Goal: Find specific page/section: Find specific page/section

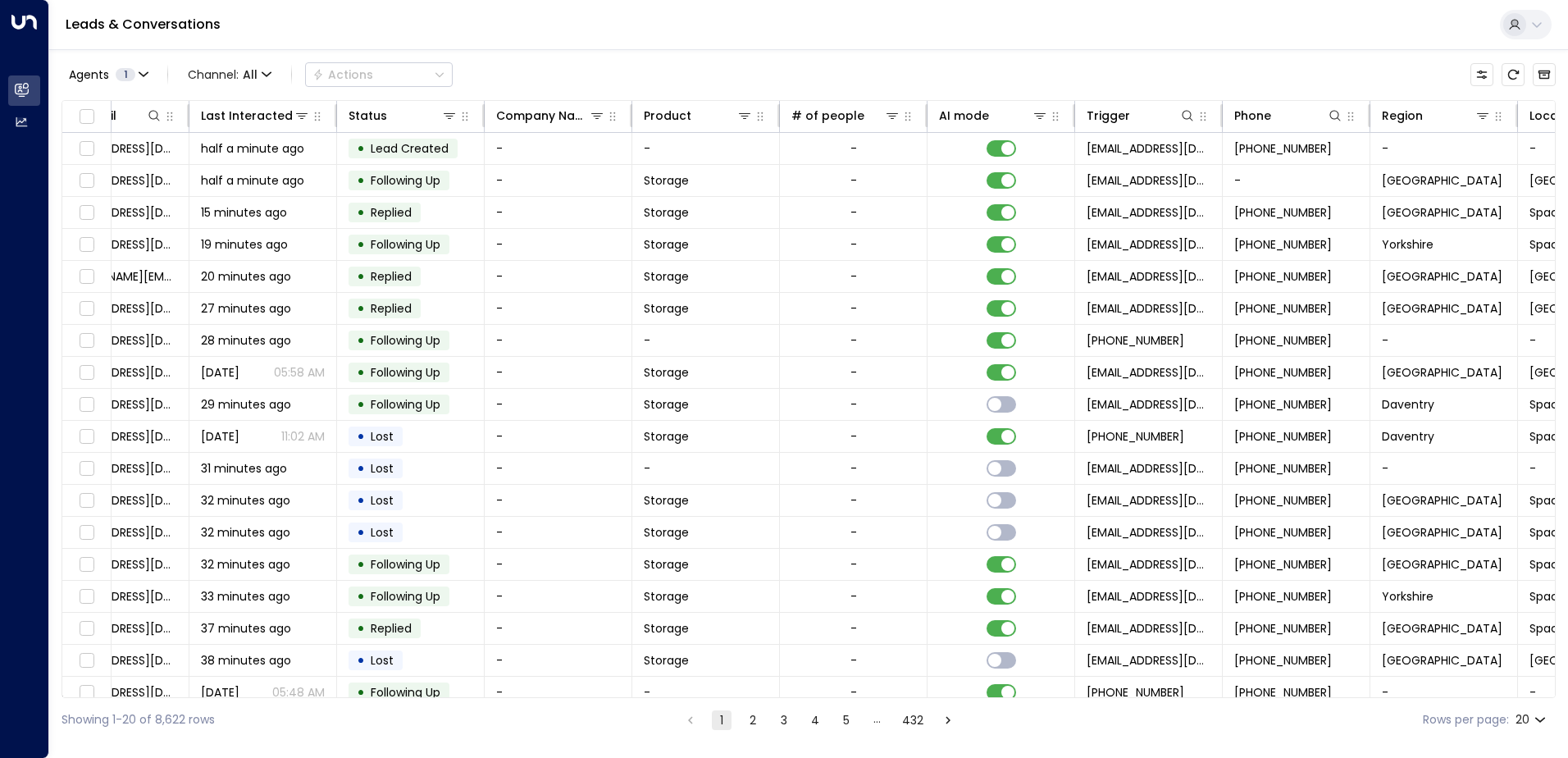
scroll to position [0, 335]
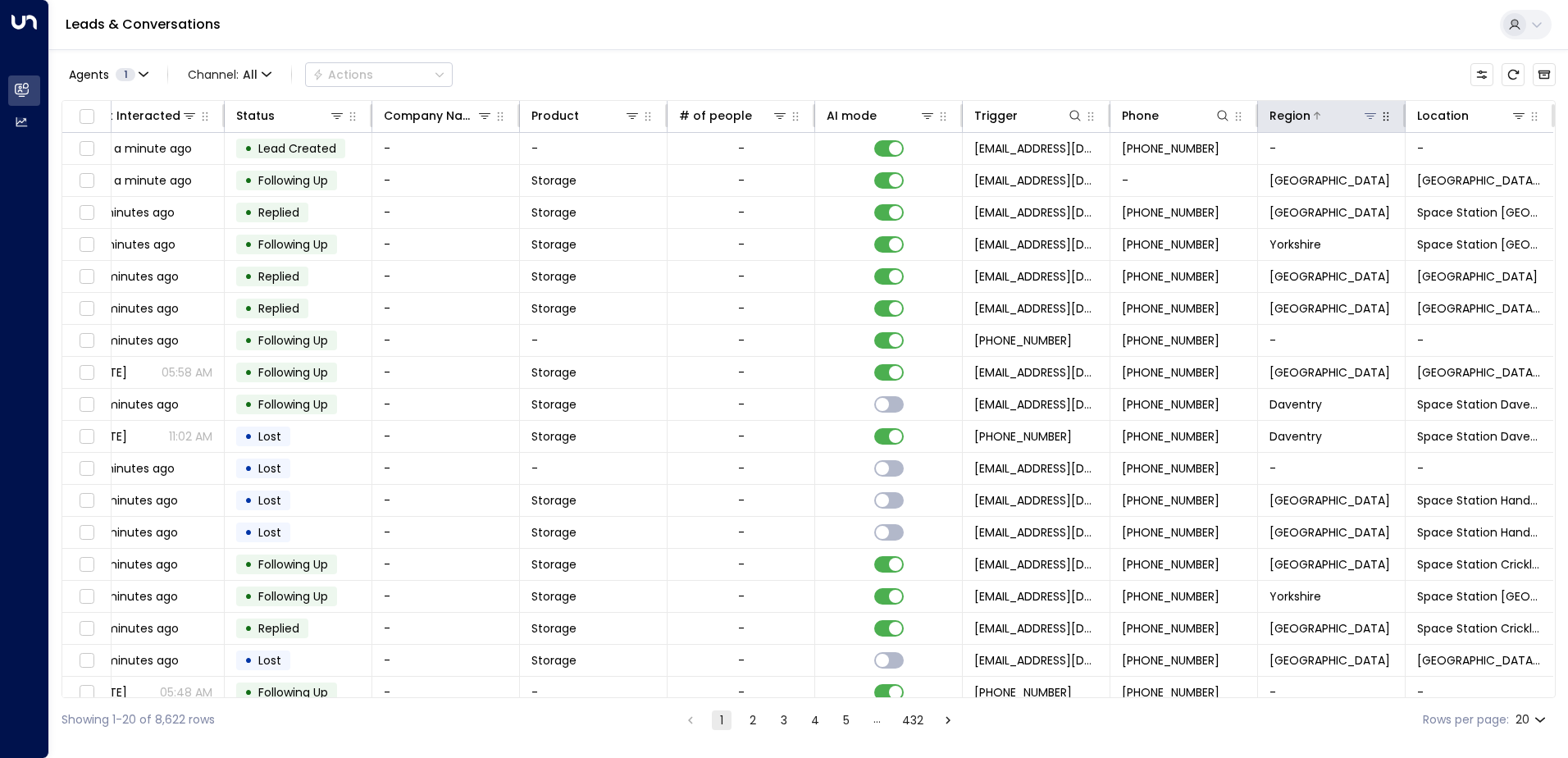
click at [1365, 113] on icon at bounding box center [1371, 116] width 11 height 6
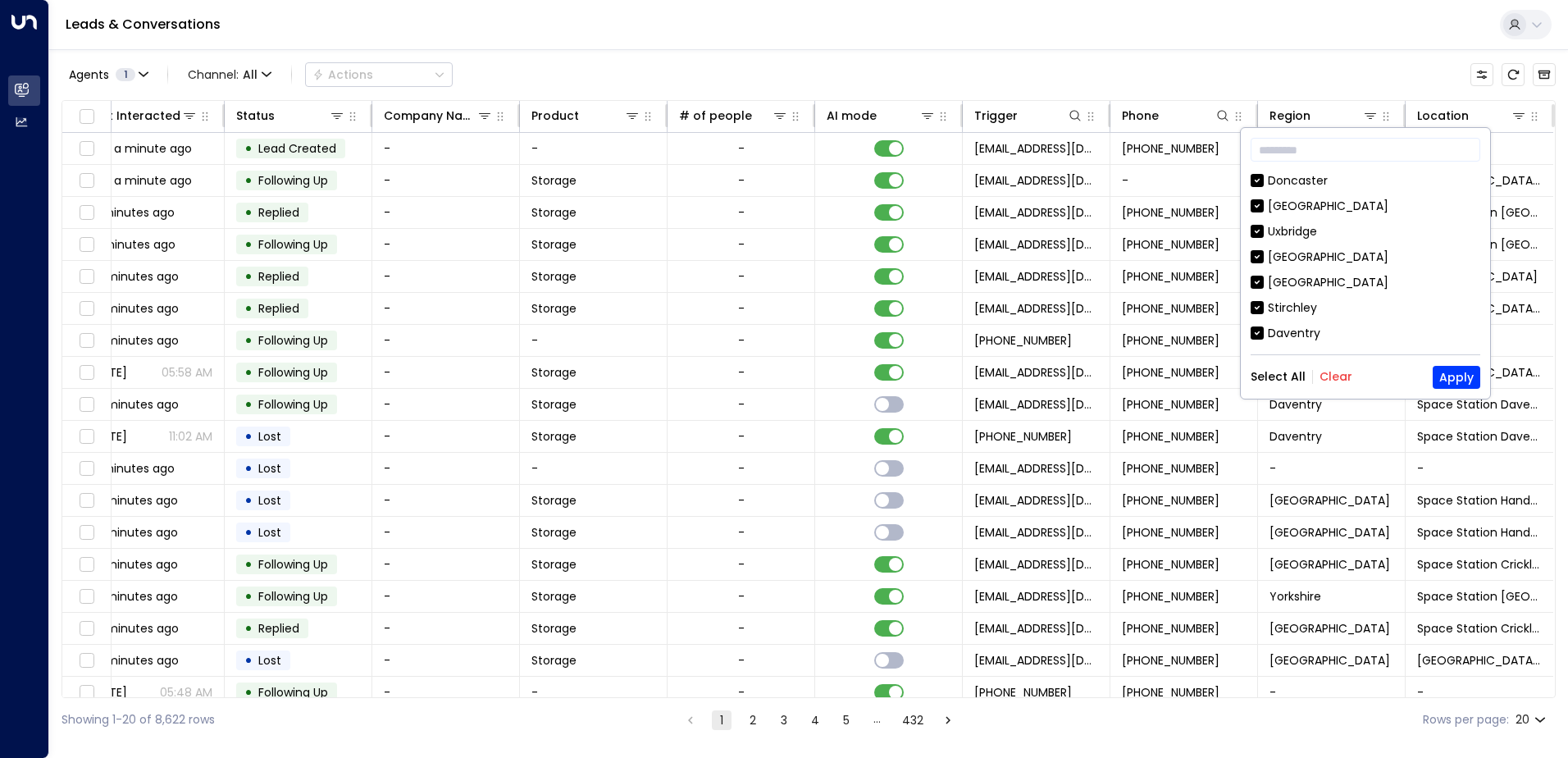
drag, startPoint x: 1331, startPoint y: 377, endPoint x: 1322, endPoint y: 299, distance: 78.5
click at [1331, 375] on button "Clear" at bounding box center [1335, 376] width 33 height 13
click at [1311, 260] on div "[GEOGRAPHIC_DATA]" at bounding box center [1328, 259] width 121 height 17
click at [1467, 381] on button "Apply" at bounding box center [1457, 377] width 48 height 23
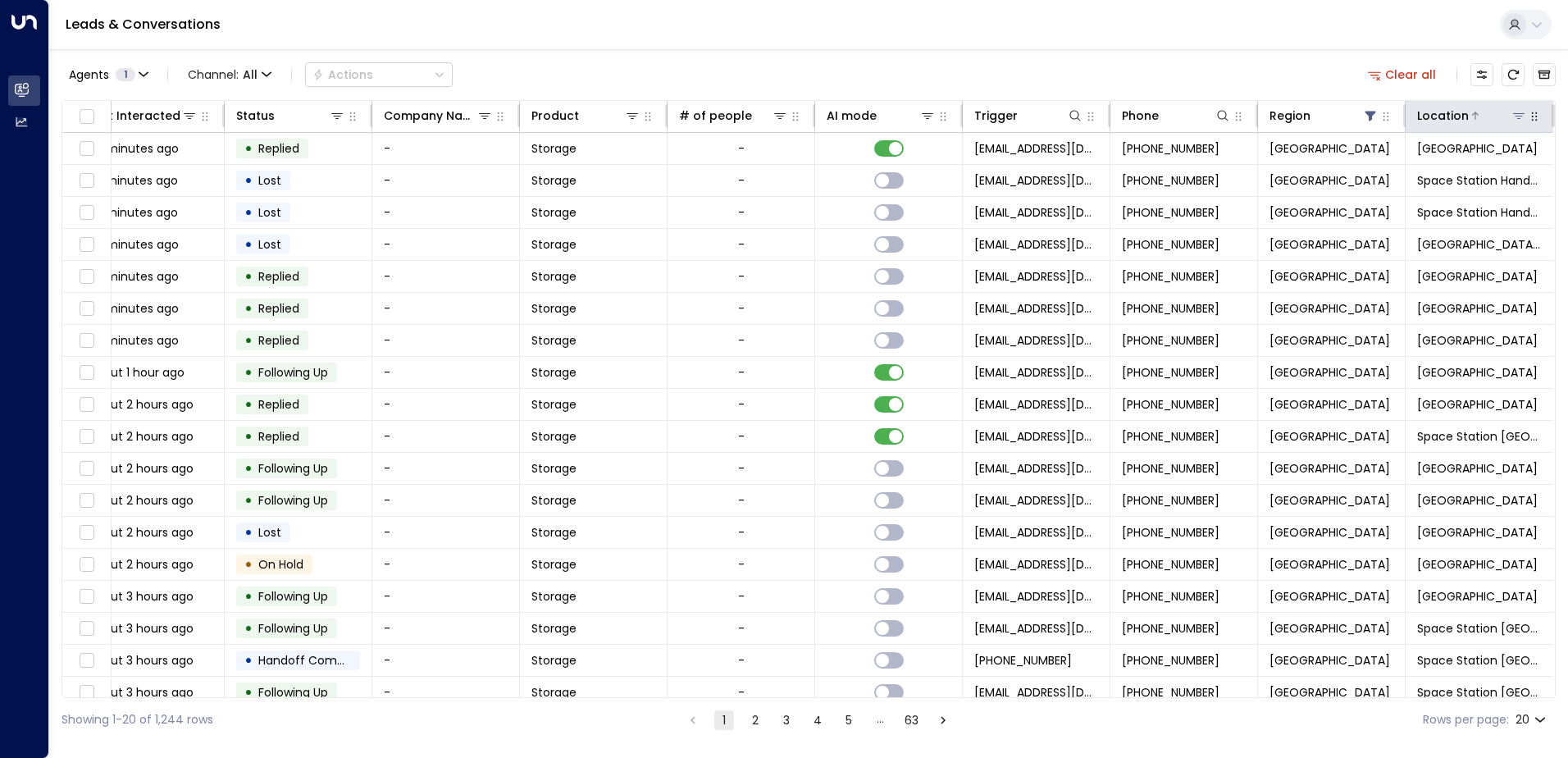
click at [1512, 111] on icon at bounding box center [1519, 116] width 13 height 13
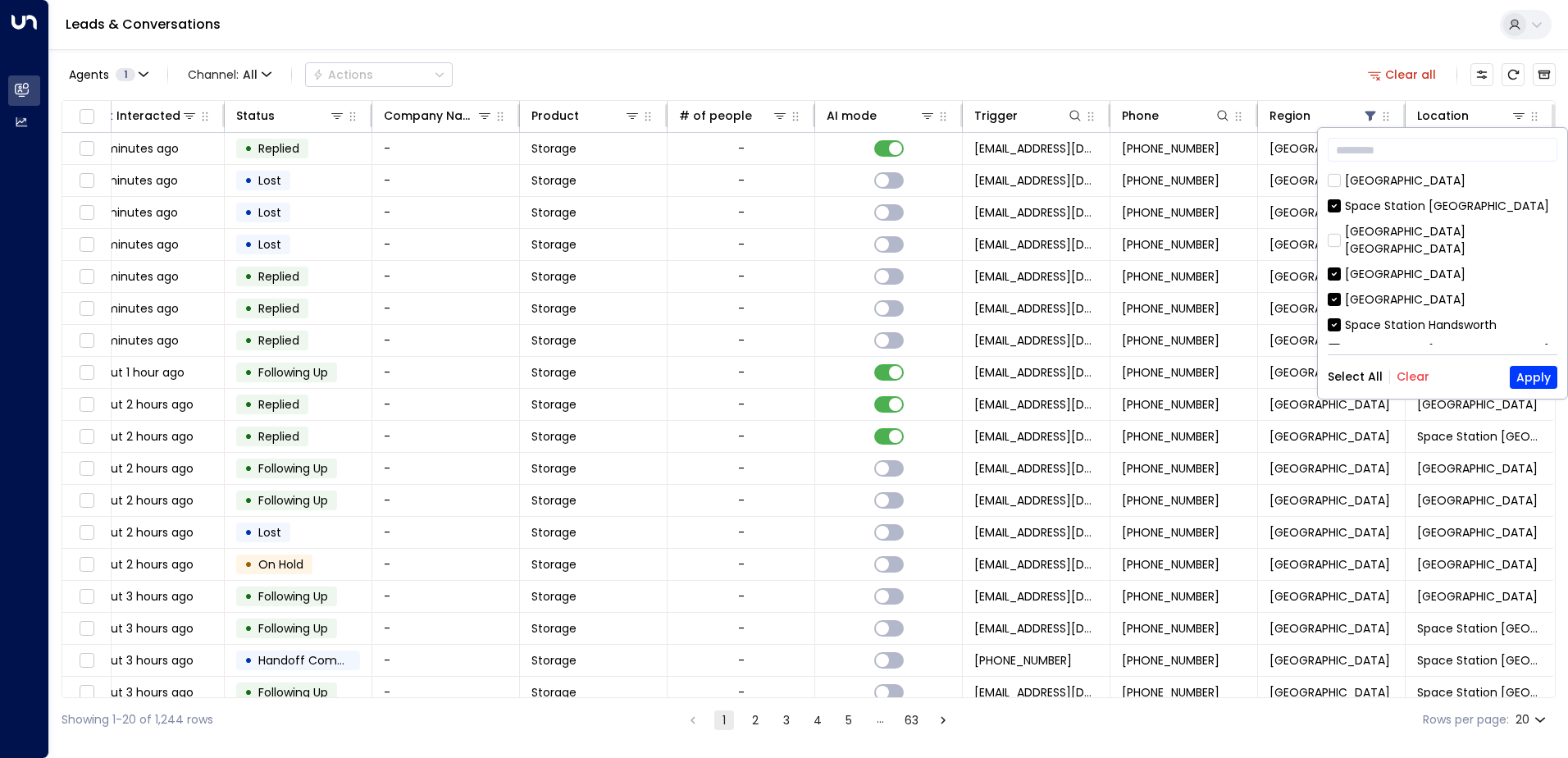
click at [1411, 372] on button "Clear" at bounding box center [1413, 376] width 33 height 13
click at [1405, 291] on div "[GEOGRAPHIC_DATA]" at bounding box center [1405, 300] width 121 height 17
click at [1525, 381] on button "Apply" at bounding box center [1534, 377] width 48 height 23
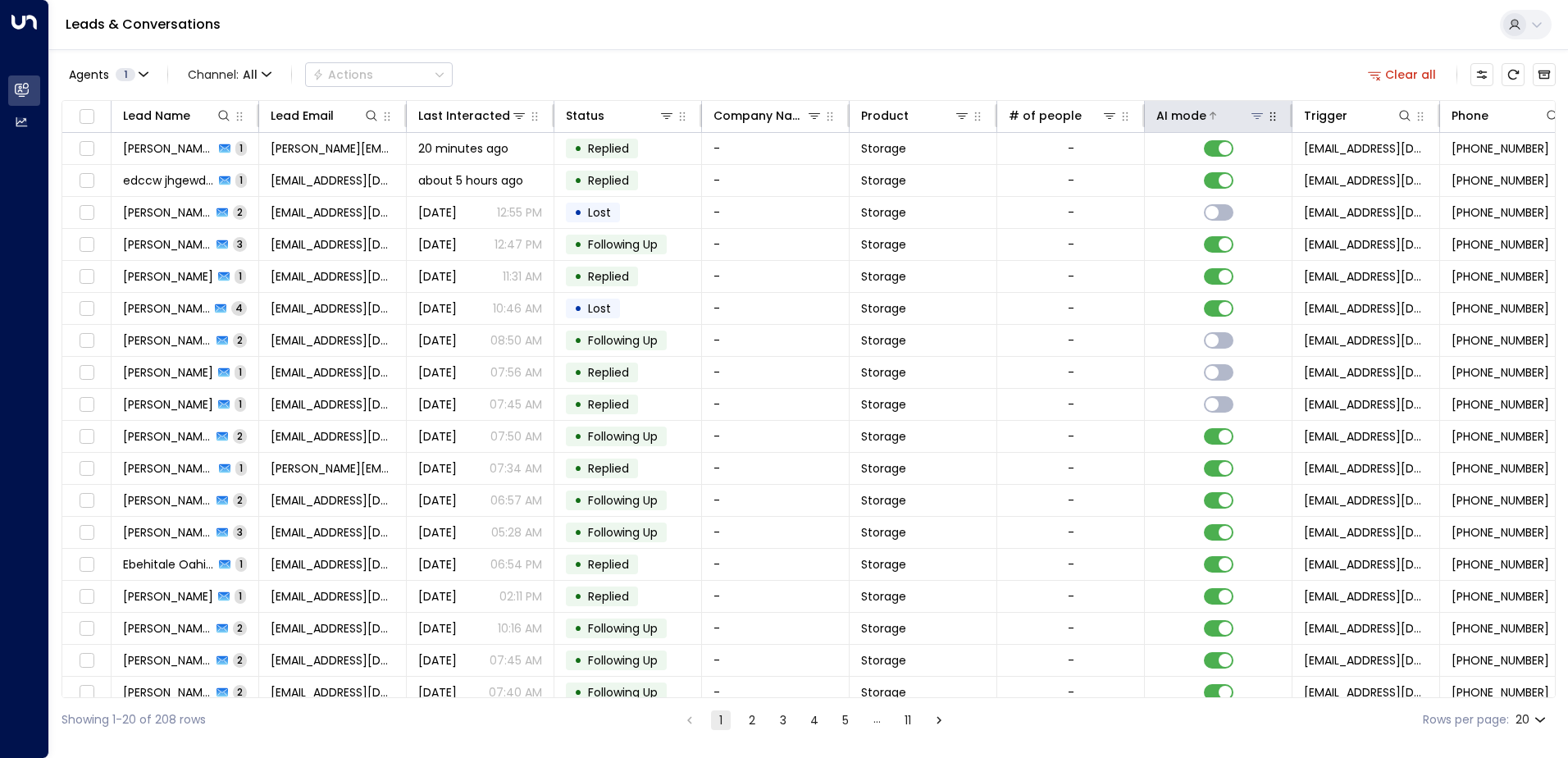
click at [1188, 112] on div "AI mode" at bounding box center [1181, 116] width 50 height 20
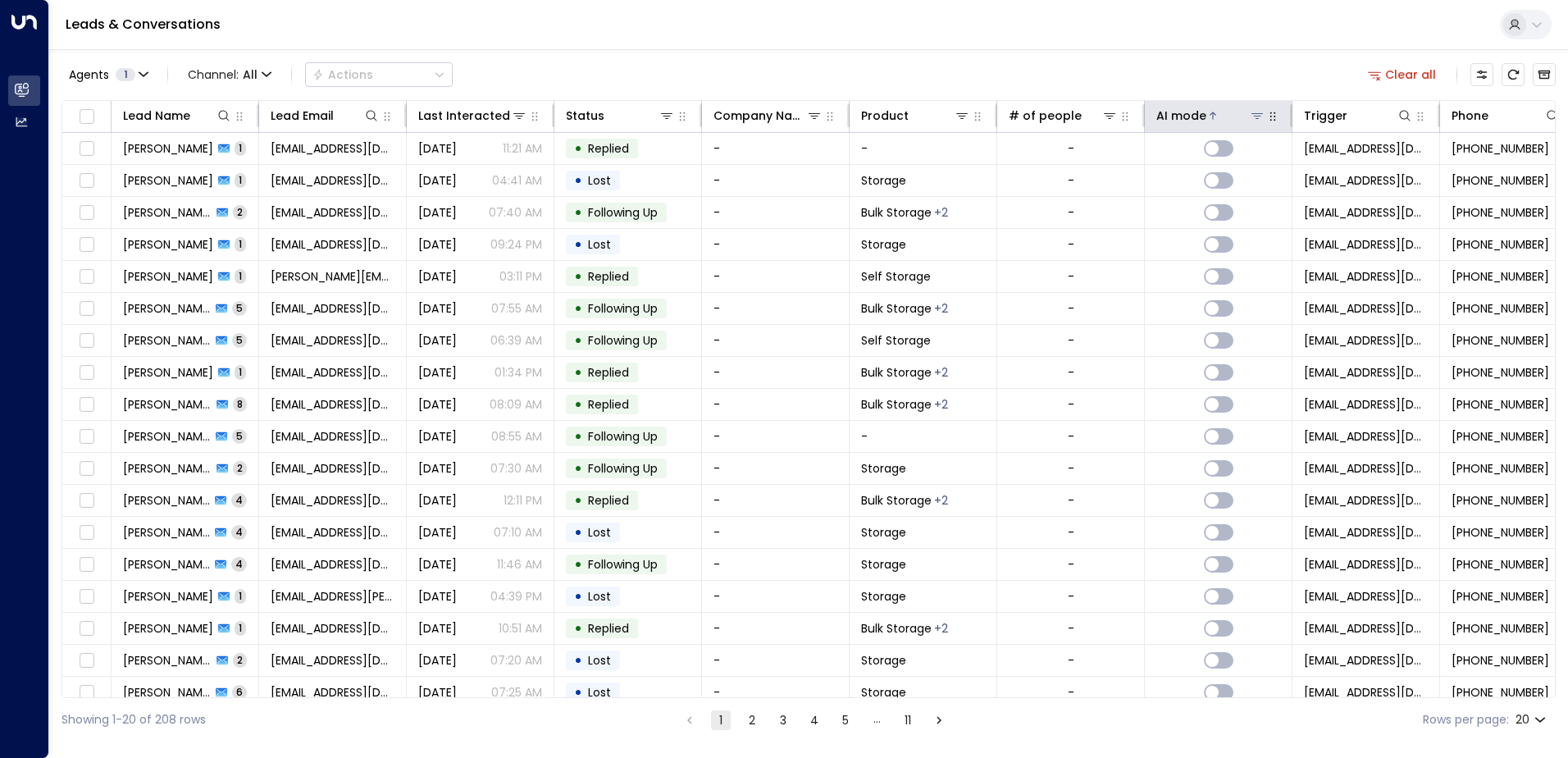
click at [1188, 112] on div "AI mode" at bounding box center [1181, 116] width 50 height 20
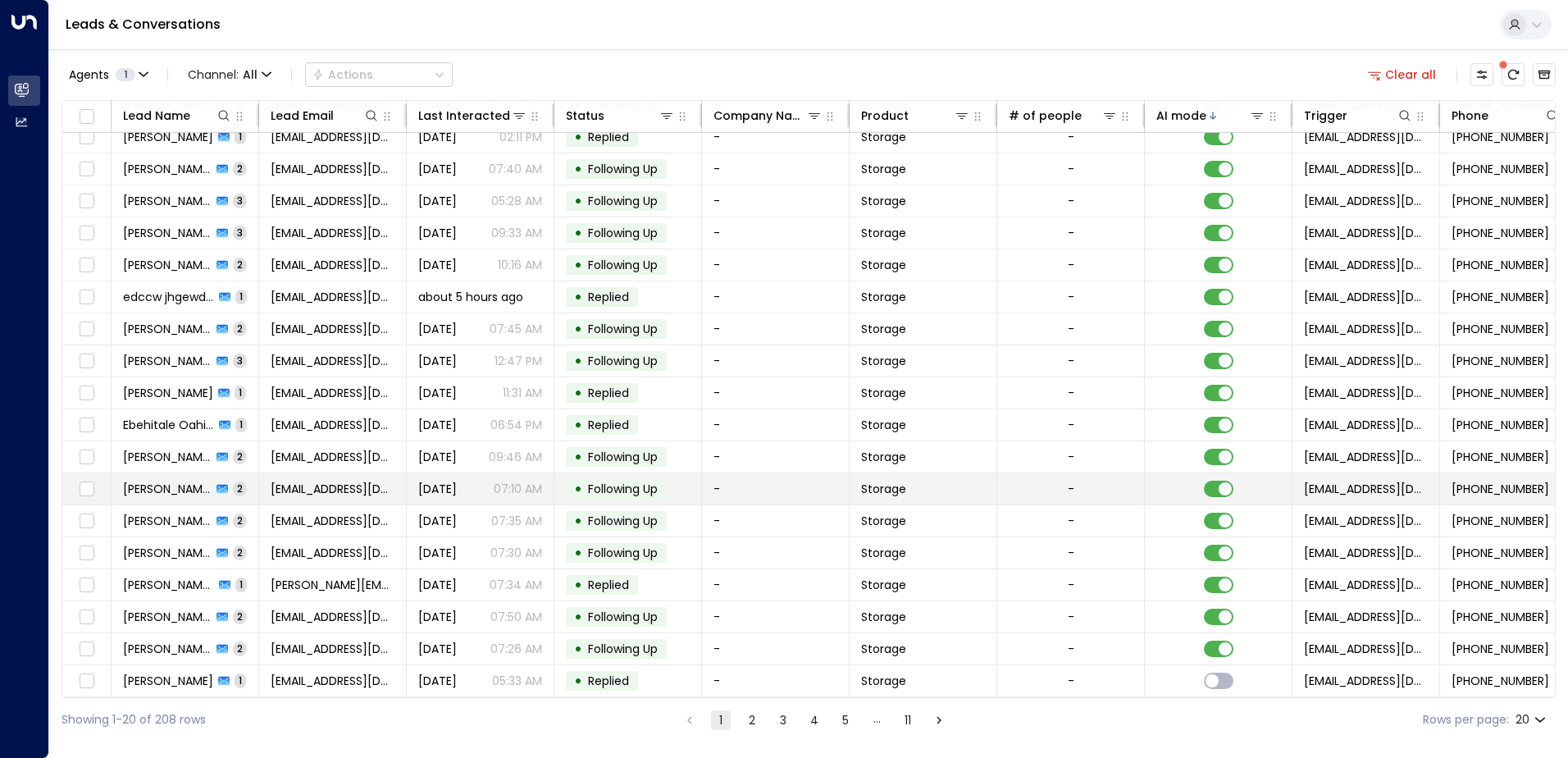
scroll to position [80, 0]
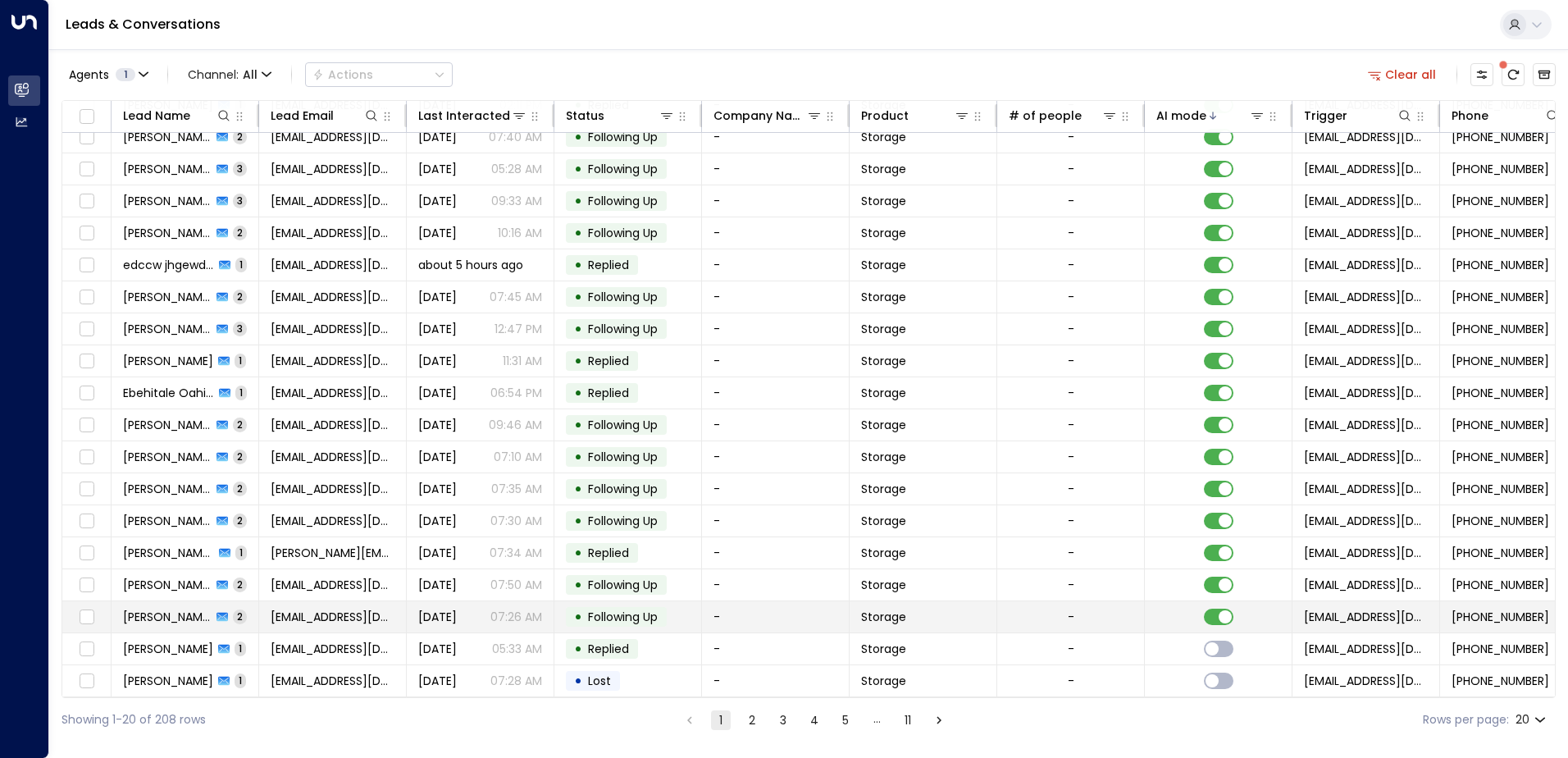
click at [457, 613] on span "[DATE]" at bounding box center [437, 616] width 38 height 16
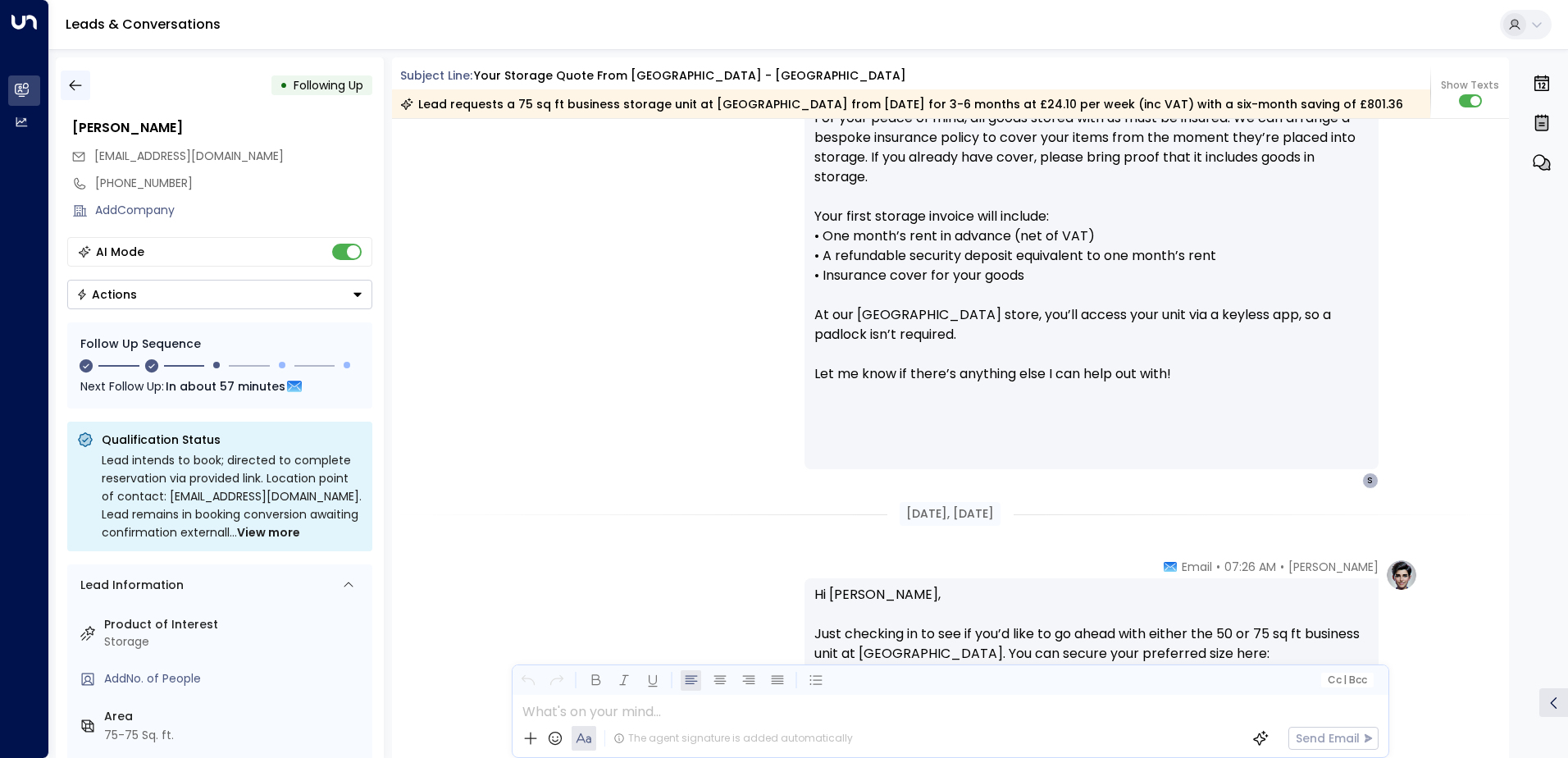
click at [72, 78] on icon "button" at bounding box center [75, 85] width 16 height 16
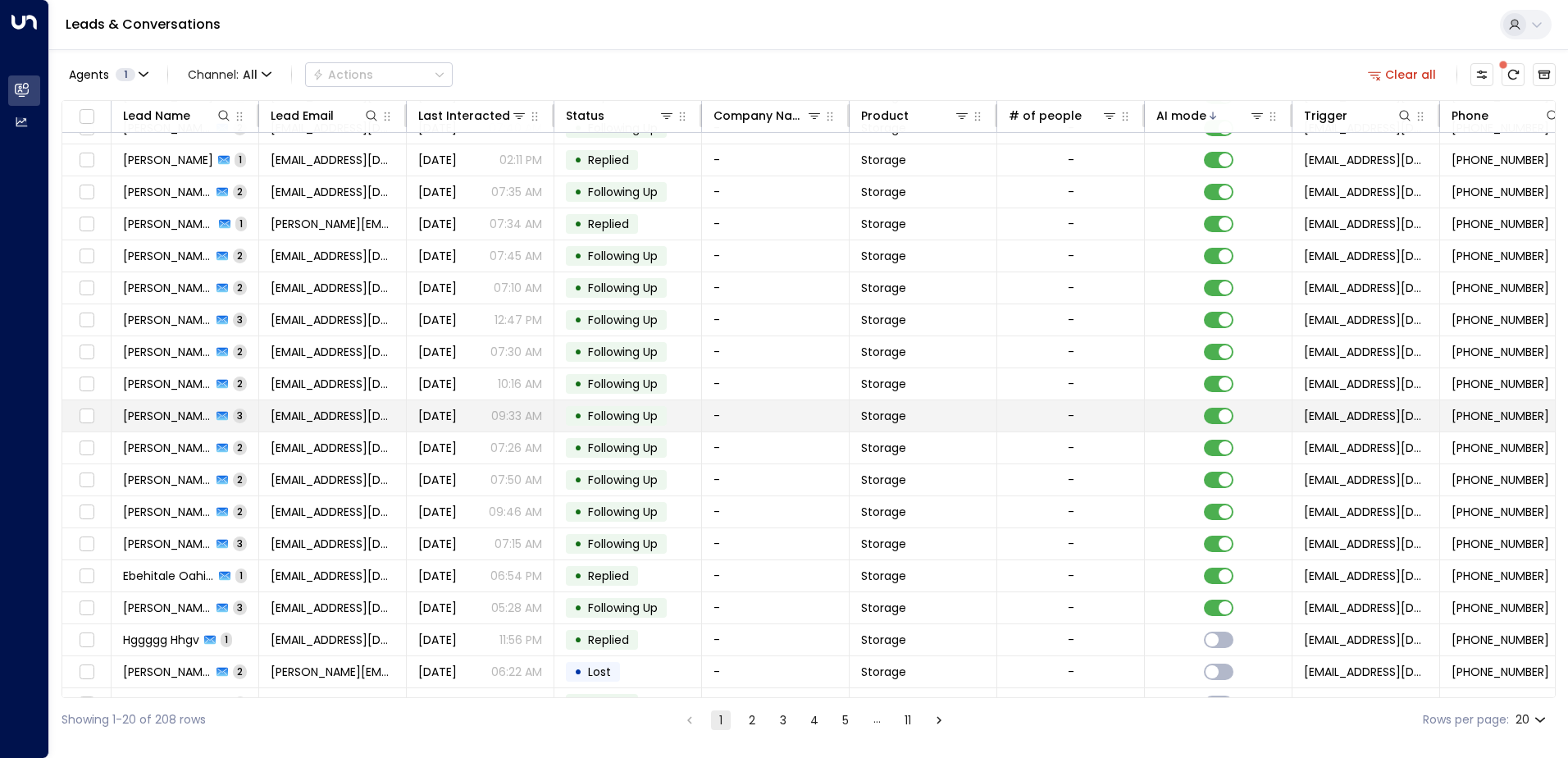
scroll to position [80, 0]
